Goal: Find specific page/section

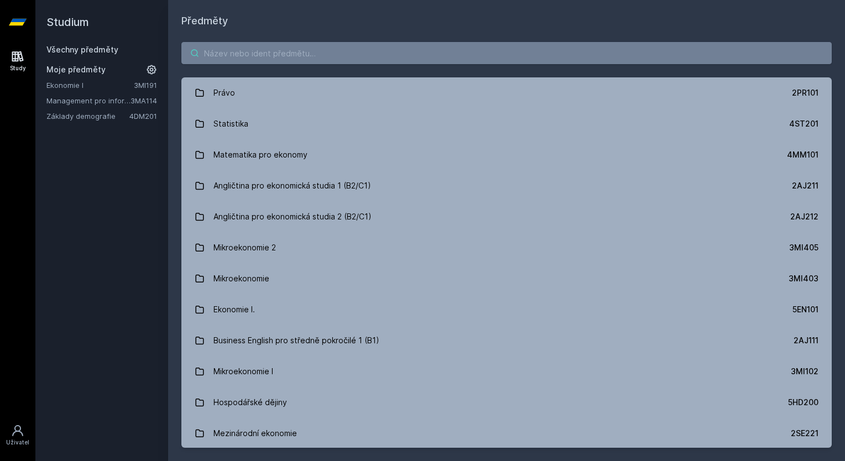
click at [256, 45] on input "search" at bounding box center [506, 53] width 650 height 22
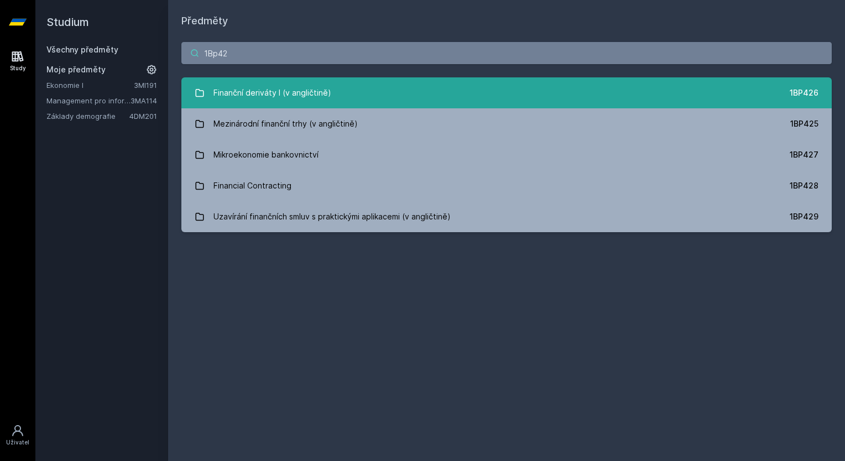
type input "1Bp42"
click at [253, 90] on div "Finanční deriváty I (v angličtině)" at bounding box center [272, 93] width 118 height 22
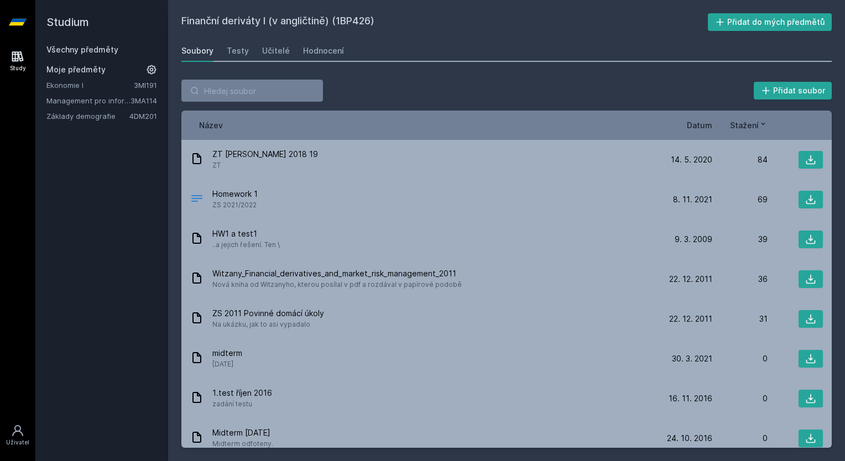
click at [697, 123] on span "Datum" at bounding box center [699, 125] width 25 height 12
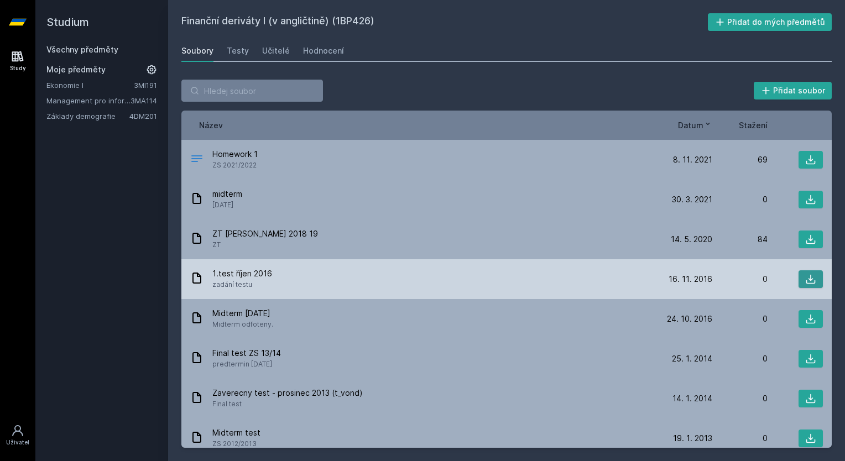
click at [805, 284] on icon at bounding box center [810, 279] width 11 height 11
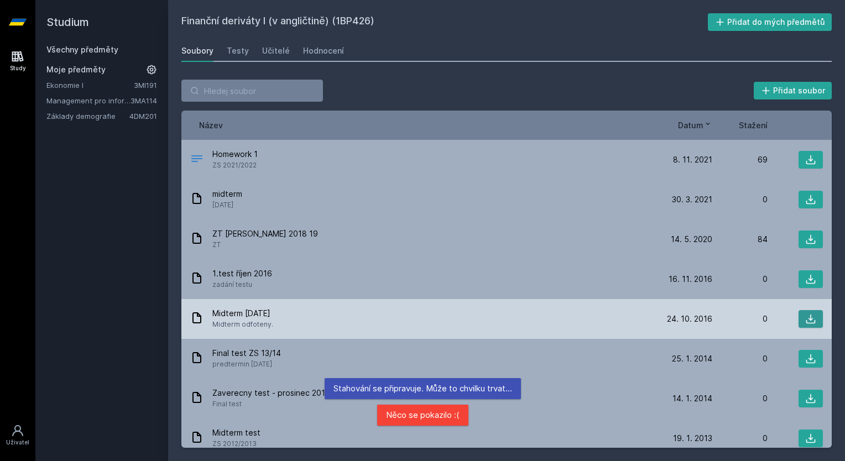
click at [809, 325] on button at bounding box center [811, 319] width 24 height 18
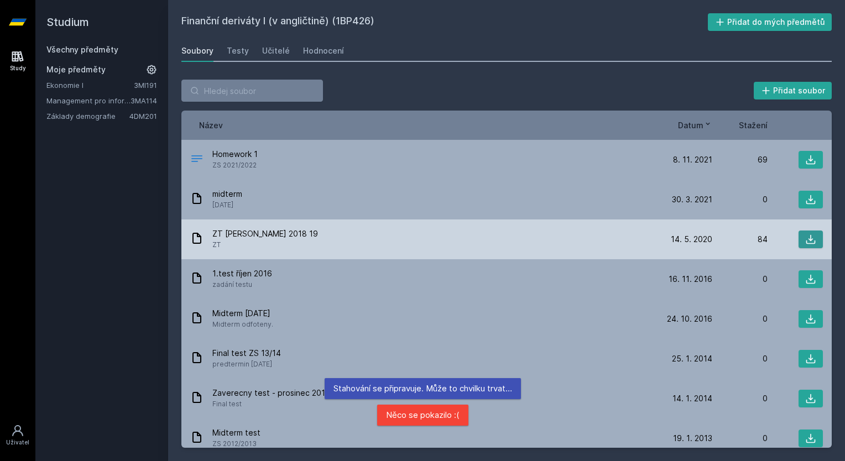
click at [806, 236] on icon at bounding box center [810, 239] width 9 height 9
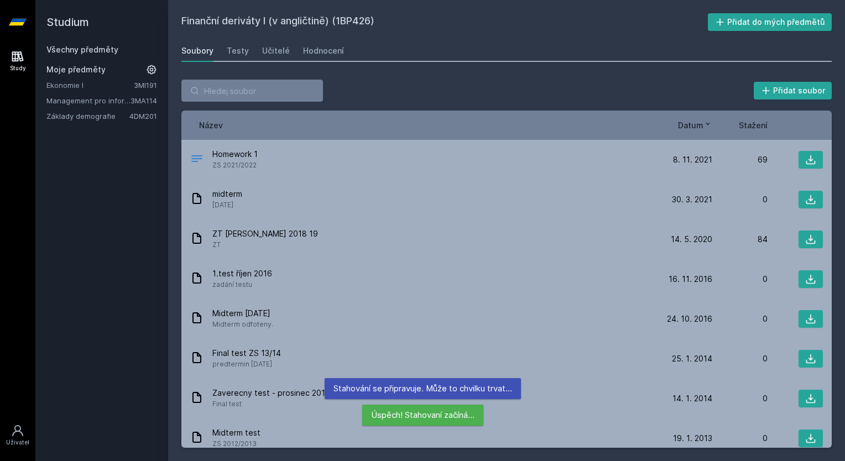
click at [551, 68] on div "Přidat soubor Řazení: Název Datum Stažení Název Datum Stažení Homework 1 ZS 202…" at bounding box center [506, 263] width 677 height 395
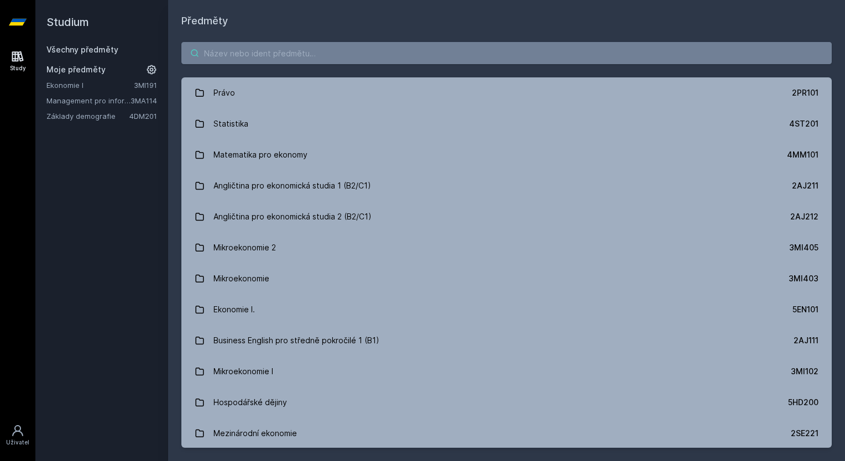
click at [250, 55] on input "search" at bounding box center [506, 53] width 650 height 22
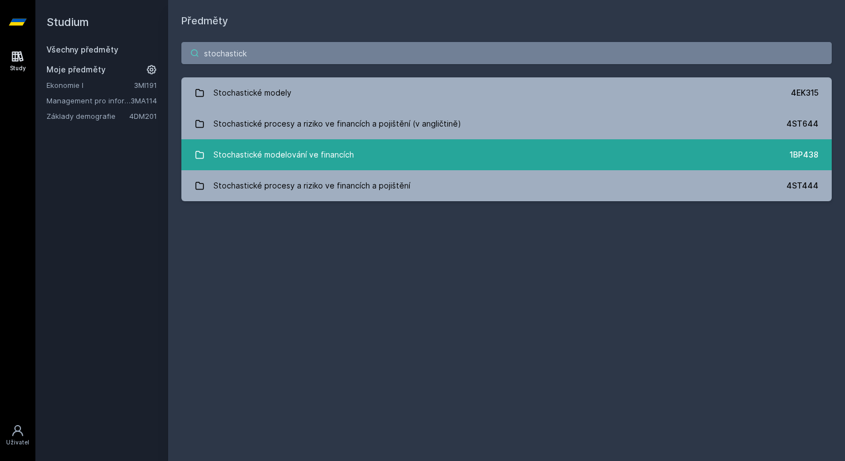
type input "stochastick"
click at [284, 142] on link "Stochastické modelování ve financích 1BP438" at bounding box center [506, 154] width 650 height 31
